Goal: Task Accomplishment & Management: Complete application form

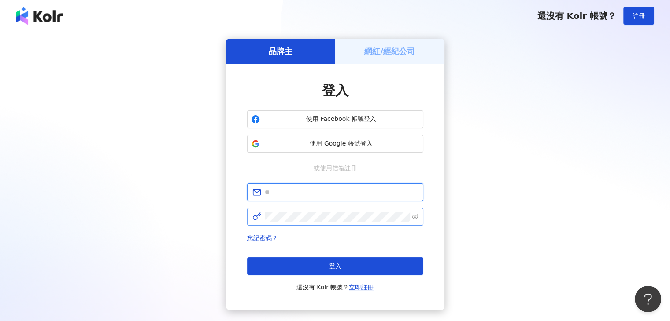
type input "**********"
click at [414, 221] on span at bounding box center [415, 217] width 6 height 10
click at [414, 216] on icon "eye-invisible" at bounding box center [415, 217] width 6 height 6
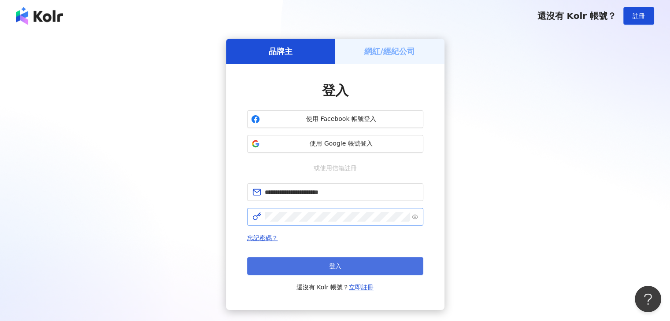
click at [391, 261] on button "登入" at bounding box center [335, 267] width 176 height 18
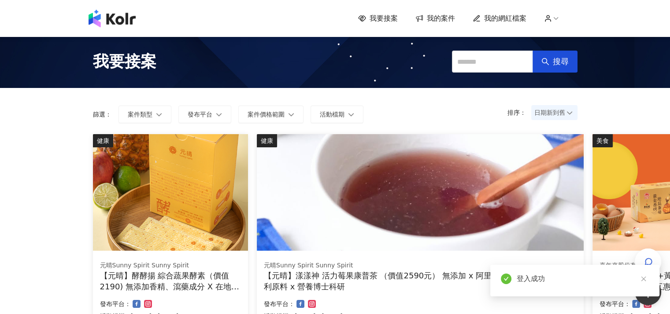
click at [434, 19] on span "我的案件" at bounding box center [441, 19] width 28 height 10
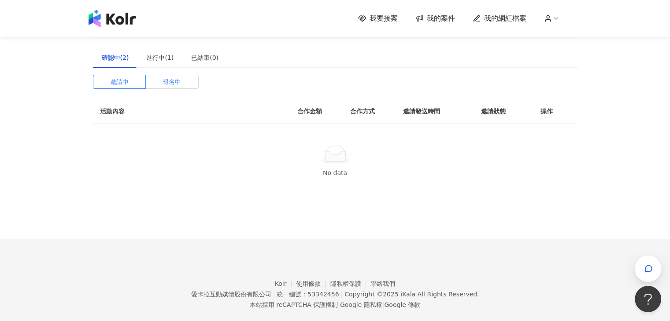
click at [174, 82] on span "報名中" at bounding box center [171, 81] width 18 height 13
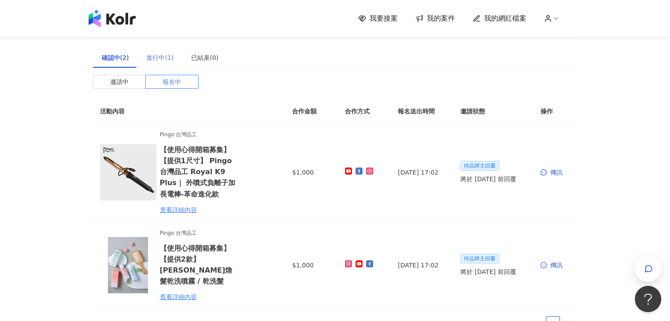
click at [143, 60] on div "進行中(1)" at bounding box center [159, 58] width 45 height 20
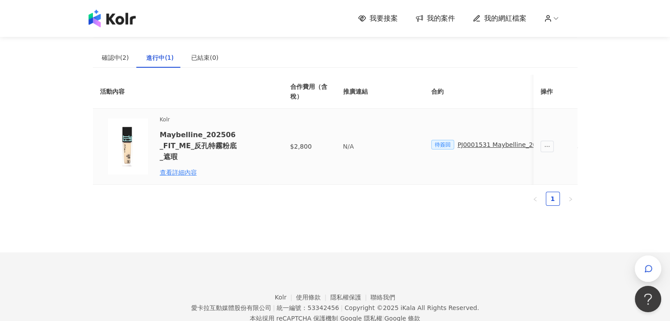
click at [480, 143] on div "PJ0001531 Maybelline_202506_FIT_ME_反孔特霧粉底_遮瑕_萊雅合作備忘錄" at bounding box center [567, 145] width 221 height 10
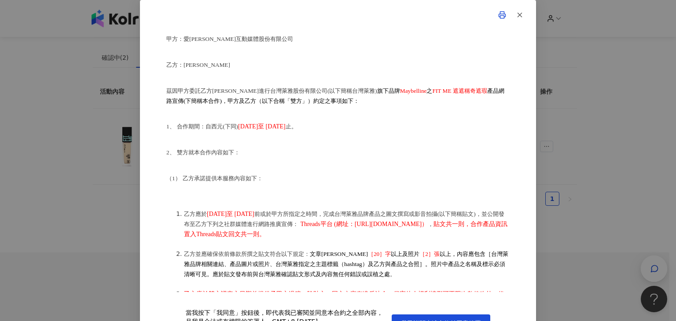
scroll to position [60, 0]
click at [602, 235] on div "合作備忘錄 甲方：愛[PERSON_NAME]互動媒體股份有限公司 乙方：[PERSON_NAME]因甲方委託乙方[PERSON_NAME]進行台灣萊雅股份有…" at bounding box center [338, 160] width 676 height 321
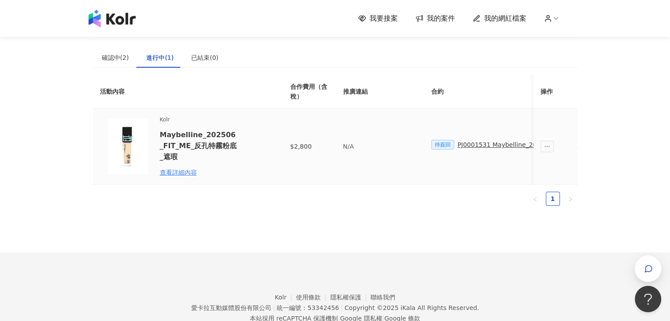
click at [522, 144] on div "PJ0001531 Maybelline_202506_FIT_ME_反孔特霧粉底_遮瑕_萊雅合作備忘錄" at bounding box center [567, 145] width 221 height 10
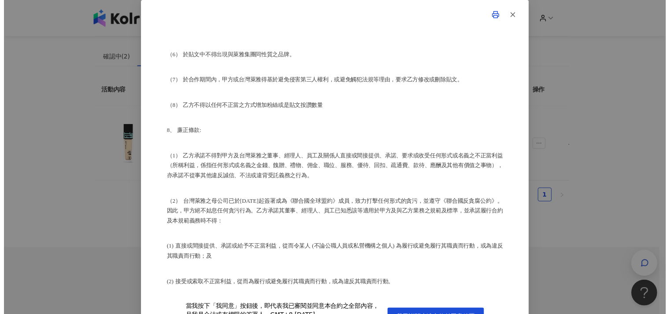
scroll to position [1224, 0]
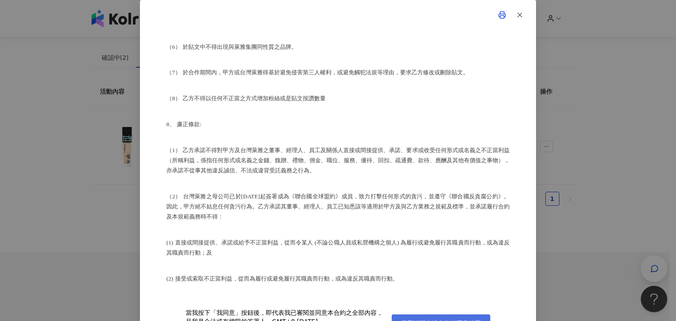
click at [435, 320] on span "我已詳閱上述合約並同意簽署" at bounding box center [441, 323] width 80 height 7
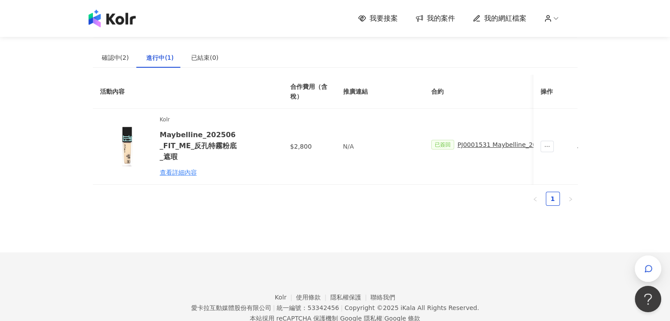
click at [384, 15] on span "我要接案" at bounding box center [383, 19] width 28 height 10
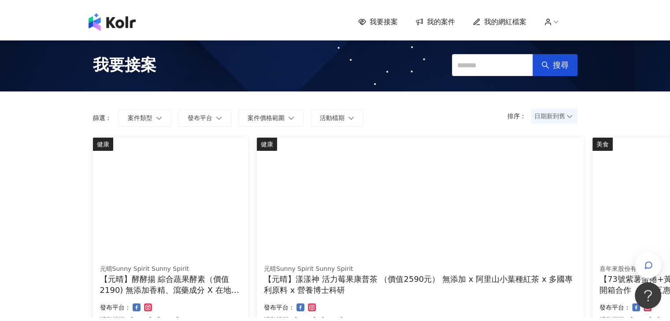
scroll to position [11, 0]
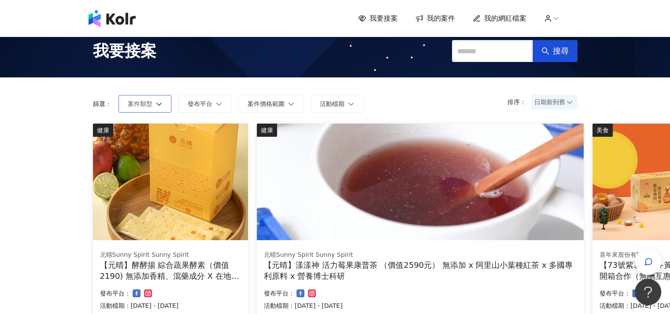
click at [162, 96] on button "案件類型" at bounding box center [144, 104] width 53 height 18
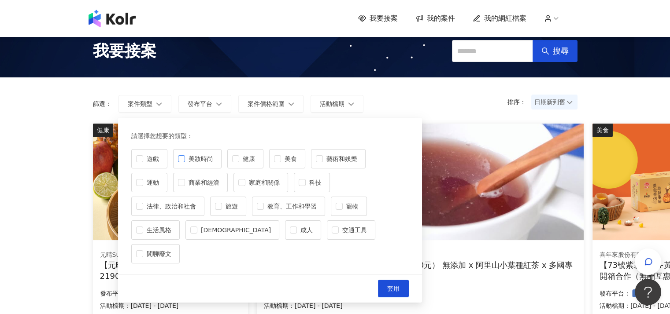
click at [205, 161] on span "美妝時尚" at bounding box center [201, 159] width 32 height 10
click at [398, 280] on button "套用" at bounding box center [393, 289] width 31 height 18
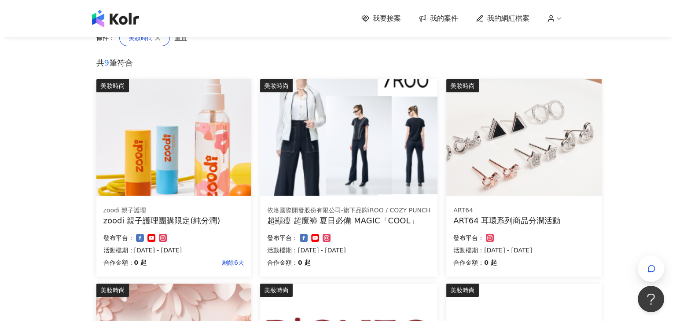
scroll to position [107, 0]
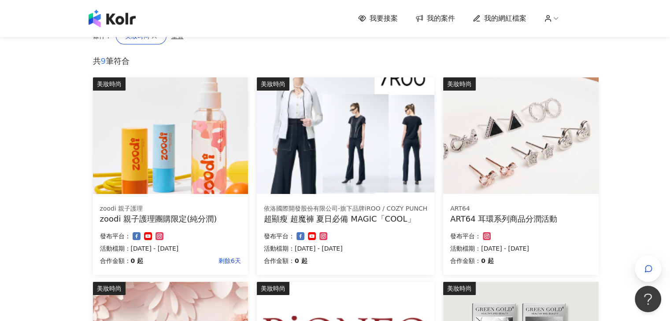
click at [391, 183] on img at bounding box center [345, 135] width 177 height 117
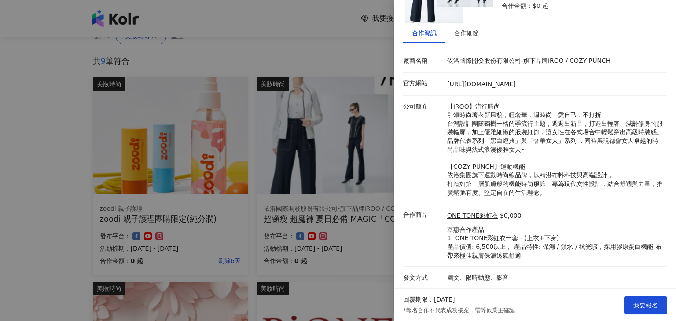
scroll to position [101, 0]
click at [648, 302] on span "我要報名" at bounding box center [646, 305] width 25 height 7
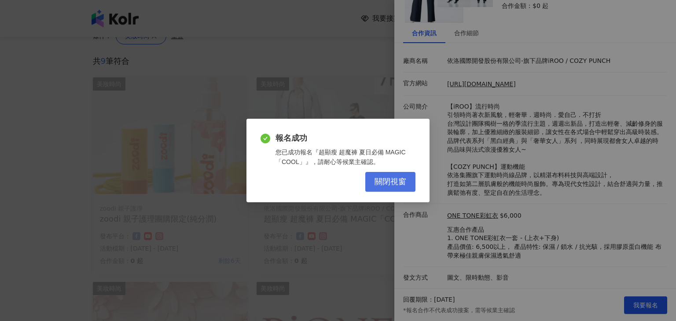
click at [380, 187] on button "關閉視窗" at bounding box center [390, 182] width 50 height 20
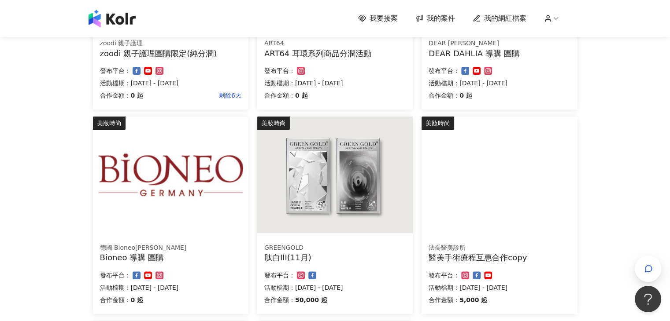
scroll to position [151, 0]
